Goal: Task Accomplishment & Management: Use online tool/utility

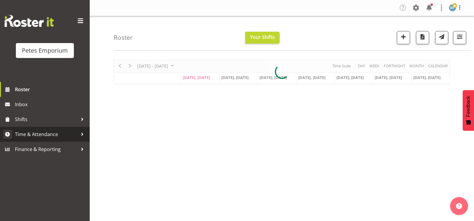
click at [51, 135] on span "Time & Attendance" at bounding box center [46, 134] width 63 height 9
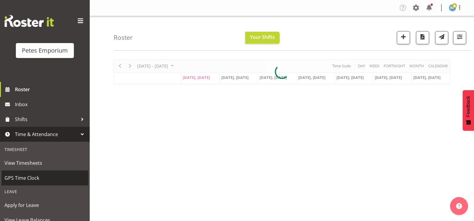
click at [35, 174] on span "GPS Time Clock" at bounding box center [44, 177] width 81 height 9
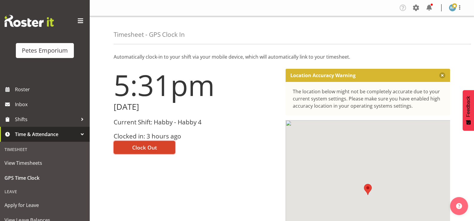
click at [160, 146] on button "Clock Out" at bounding box center [145, 147] width 62 height 13
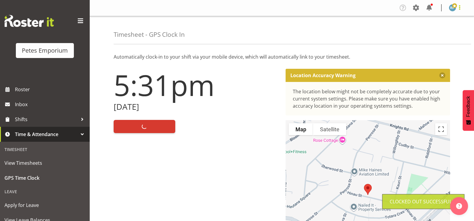
click at [463, 8] on span at bounding box center [459, 7] width 7 height 7
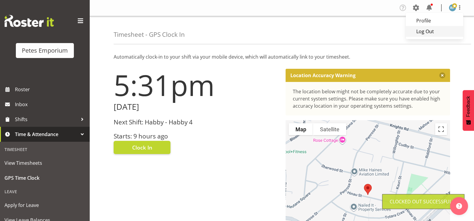
click at [436, 34] on link "Log Out" at bounding box center [434, 31] width 57 height 11
